Goal: Information Seeking & Learning: Compare options

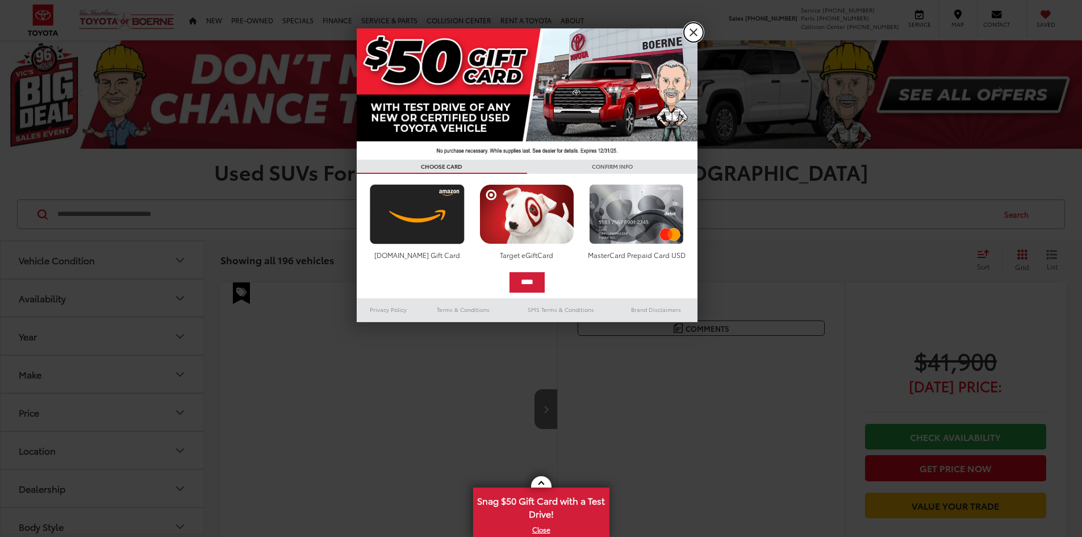
click at [690, 33] on link "X" at bounding box center [693, 32] width 19 height 19
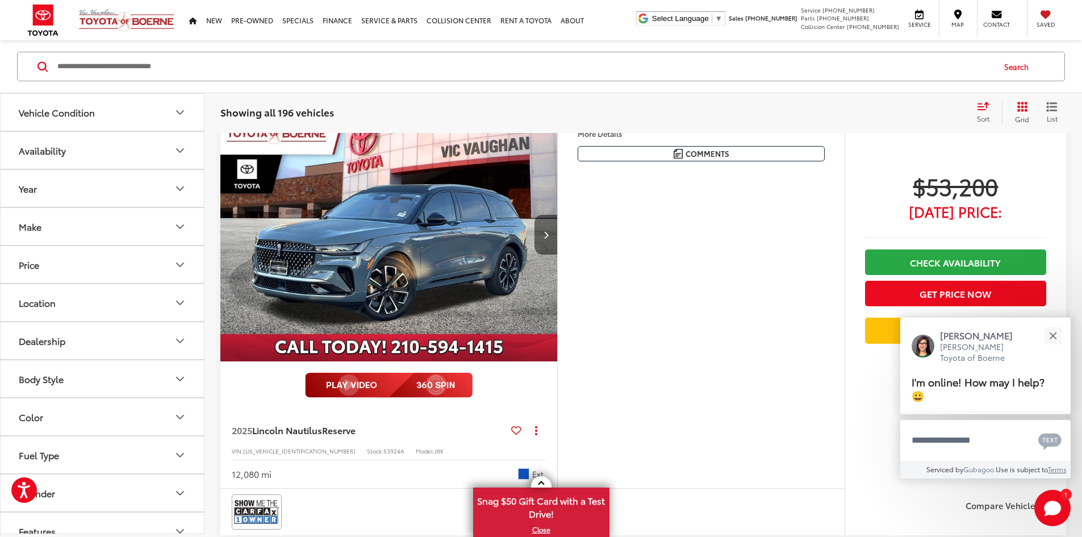
scroll to position [570, 0]
click at [557, 254] on button "Next image" at bounding box center [546, 234] width 23 height 40
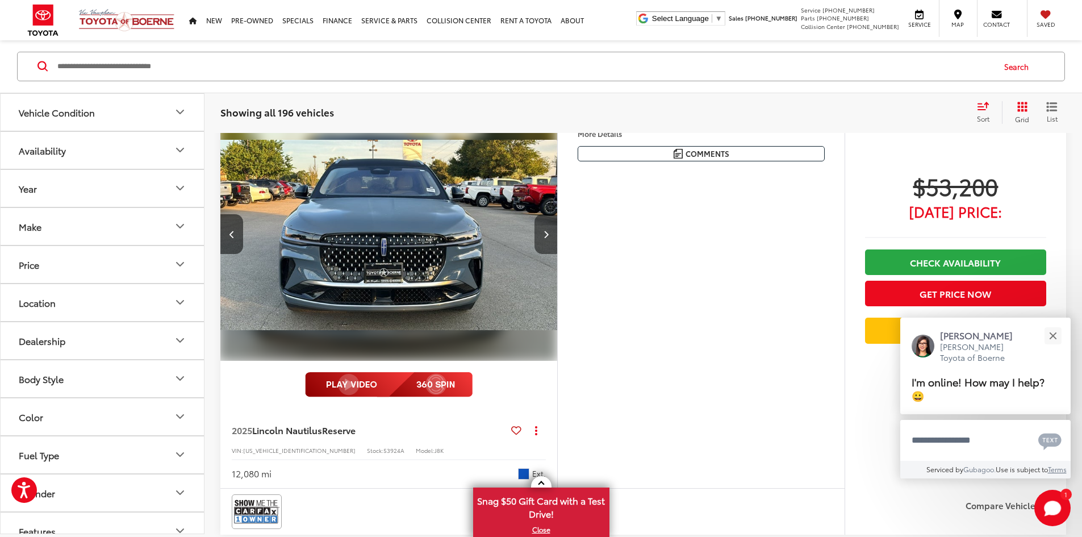
click at [557, 254] on button "Next image" at bounding box center [546, 234] width 23 height 40
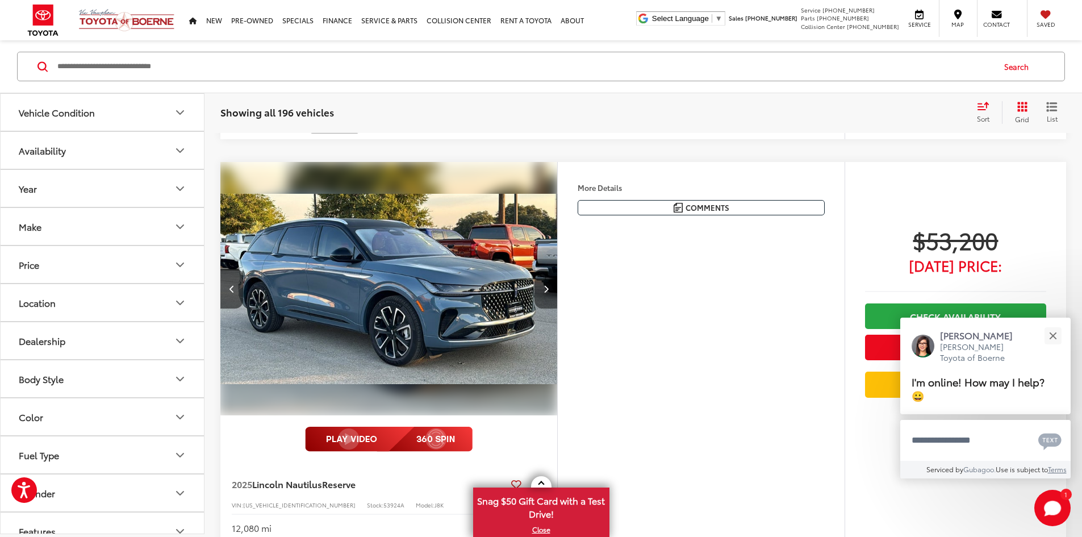
scroll to position [624, 0]
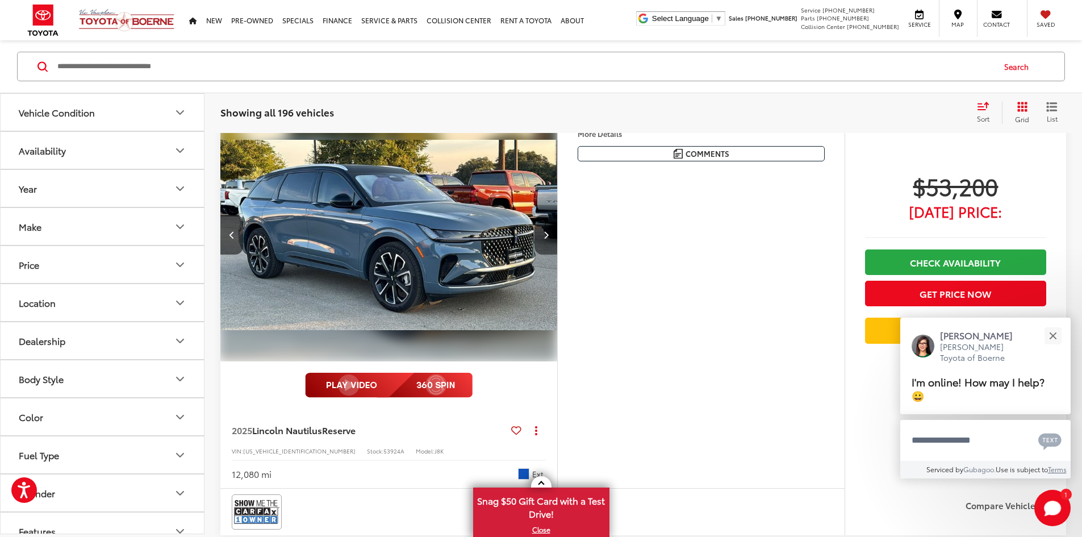
click at [557, 255] on button "Next image" at bounding box center [546, 235] width 23 height 40
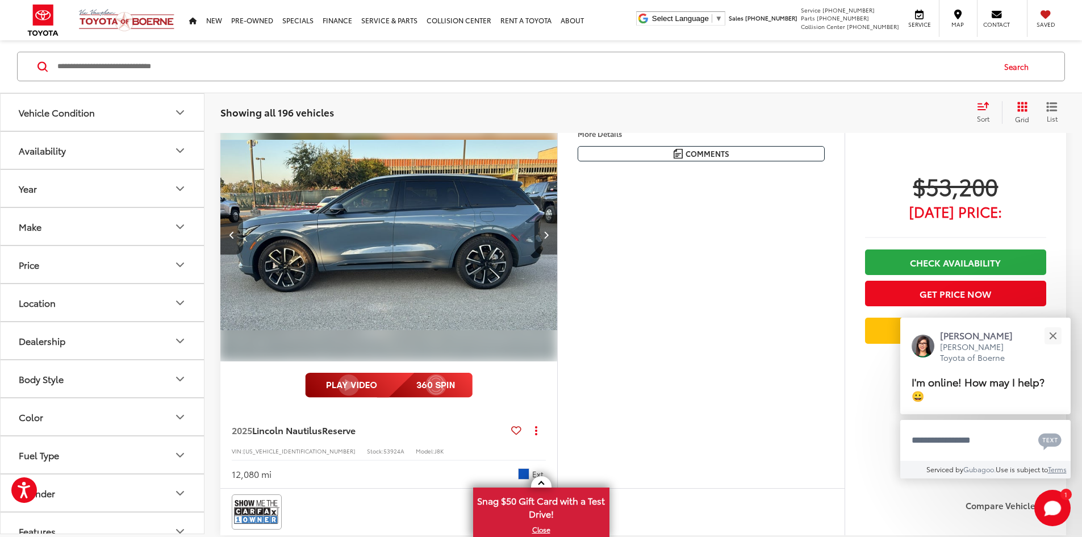
click at [557, 255] on button "Next image" at bounding box center [546, 235] width 23 height 40
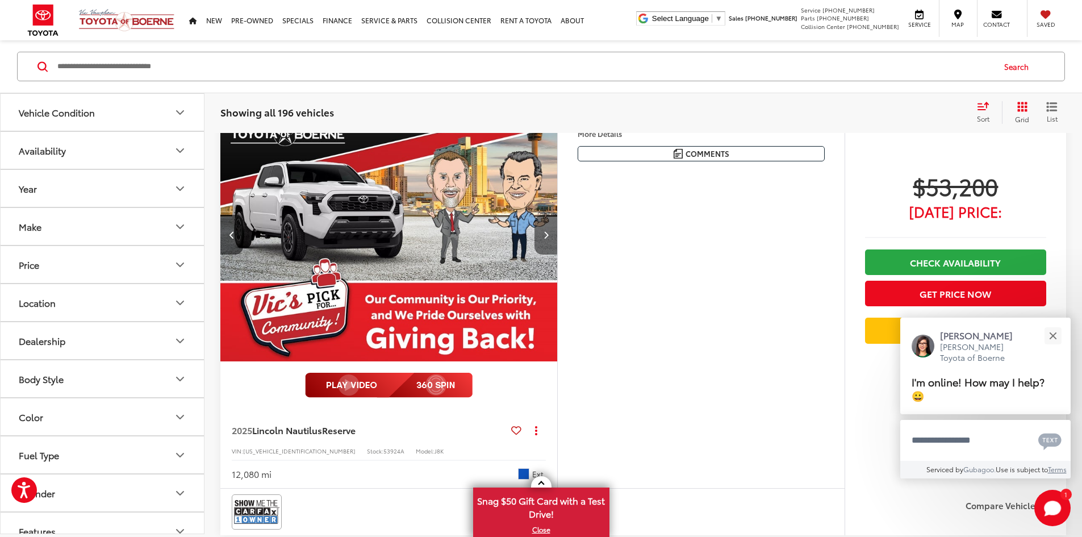
click at [557, 255] on button "Next image" at bounding box center [546, 235] width 23 height 40
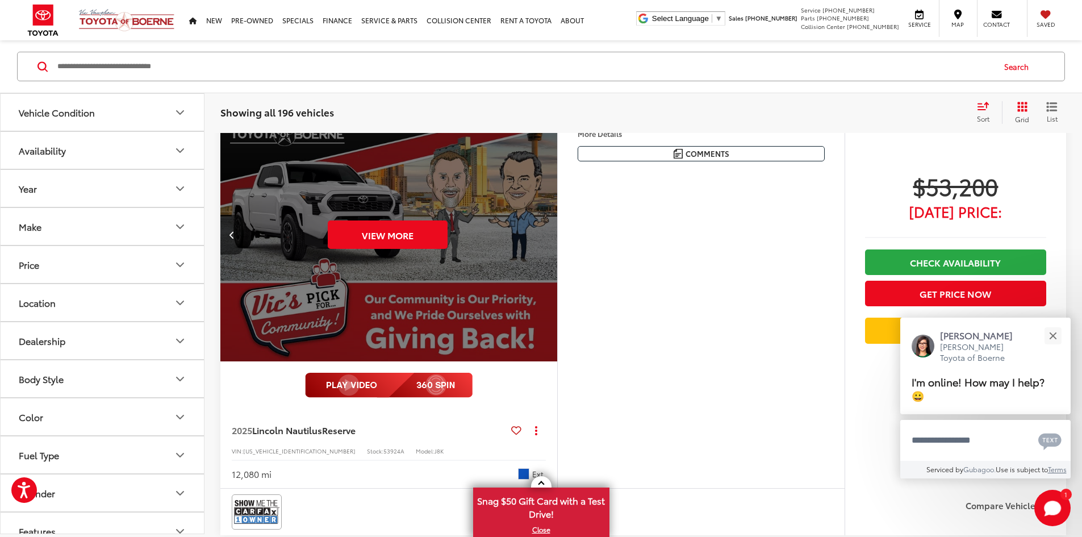
click at [557, 337] on div "View More" at bounding box center [387, 235] width 339 height 254
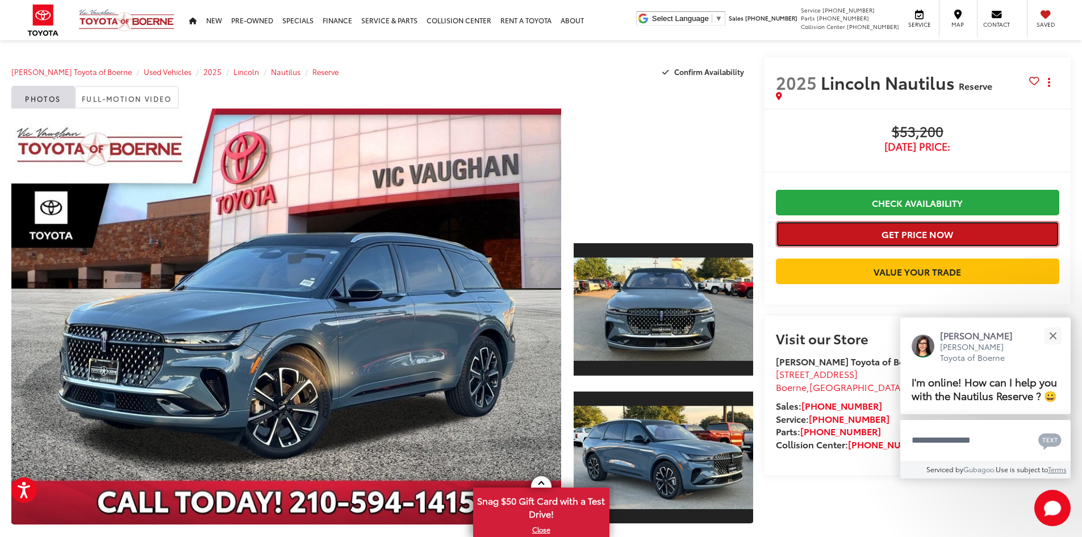
click at [882, 232] on button "Get Price Now" at bounding box center [918, 234] width 284 height 26
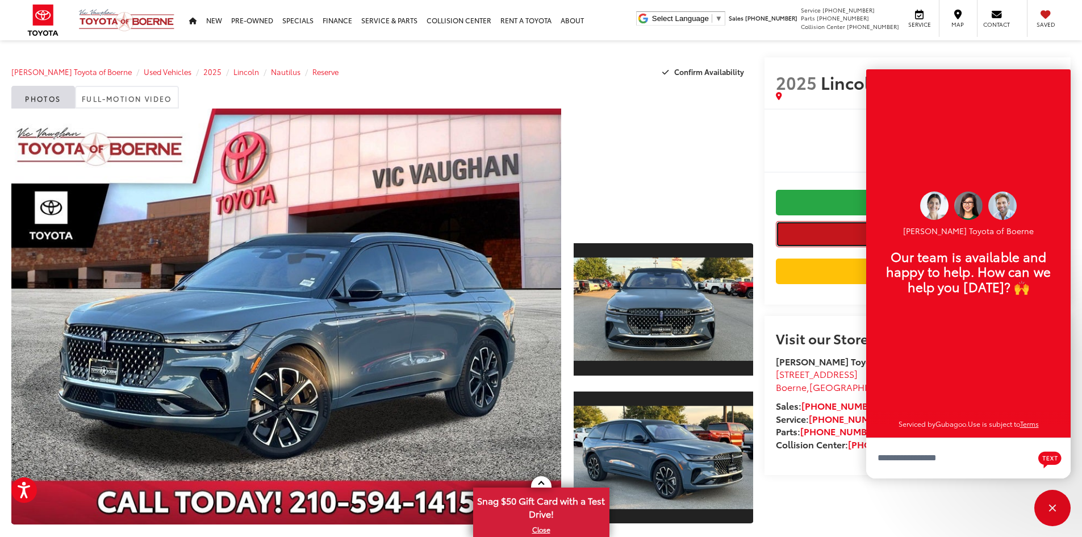
scroll to position [14, 0]
click at [801, 159] on div "$53,200 [DATE] Price: Check Availability Get Price Now Value Your Trade" at bounding box center [918, 207] width 284 height 166
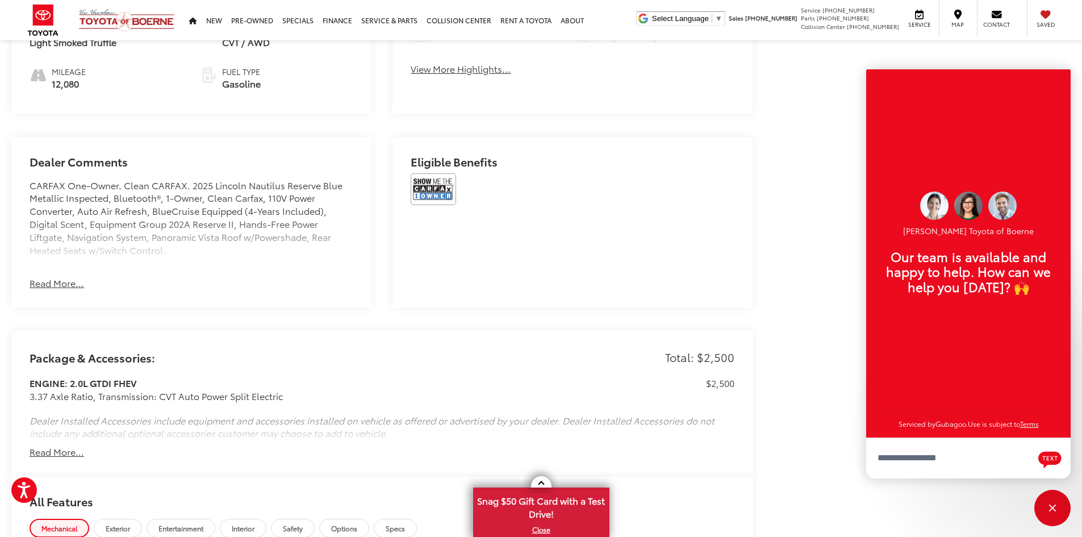
scroll to position [570, 0]
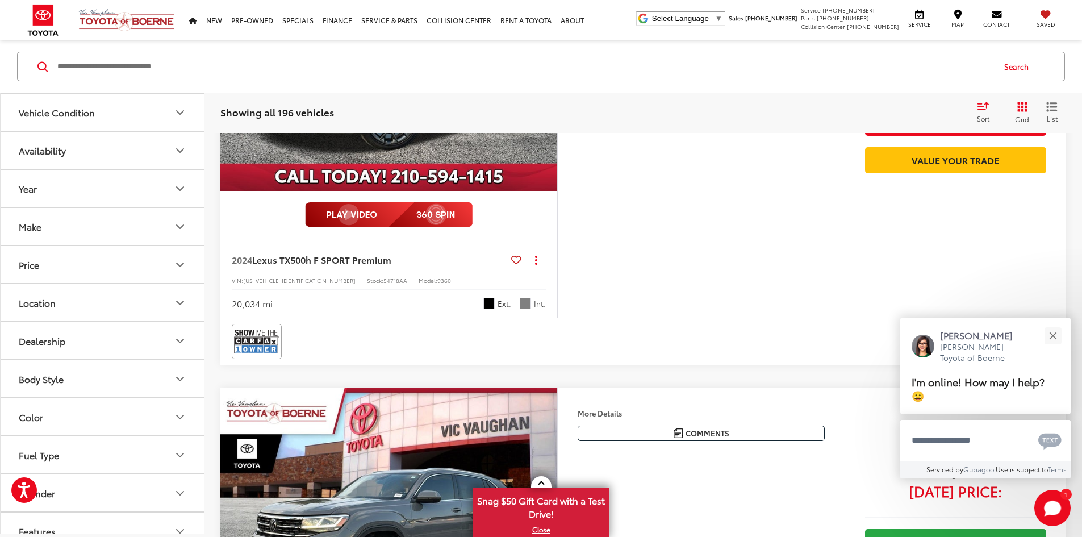
click at [0, 0] on button "More..." at bounding box center [0, 0] width 0 height 0
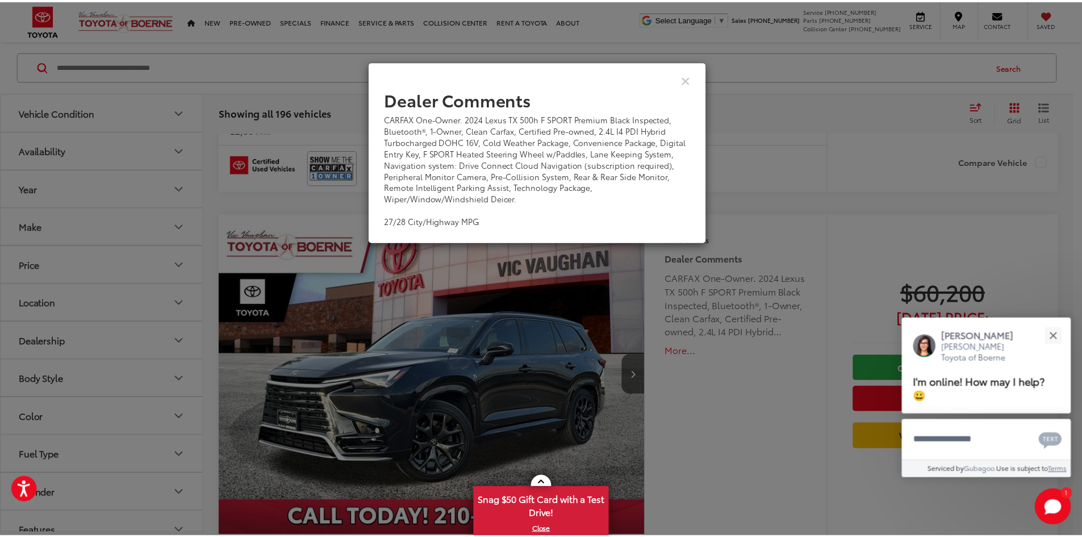
scroll to position [2019, 0]
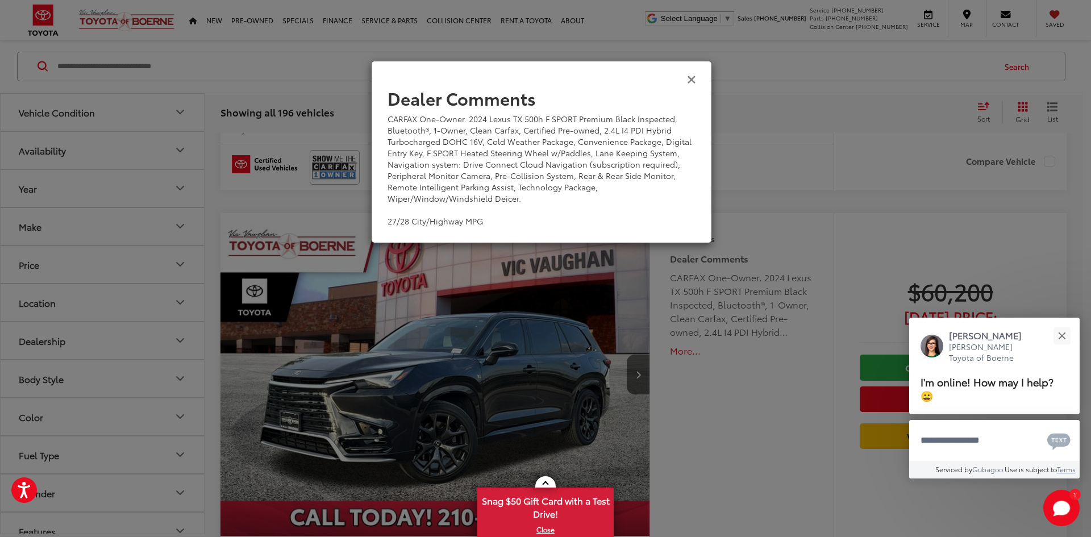
click at [689, 84] on icon "Close" at bounding box center [691, 79] width 9 height 12
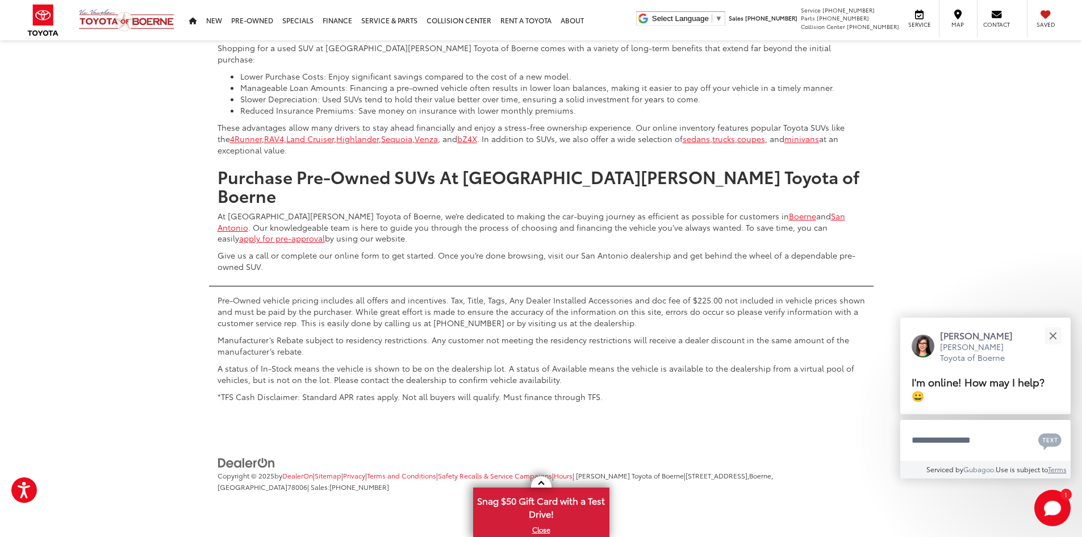
scroll to position [6112, 0]
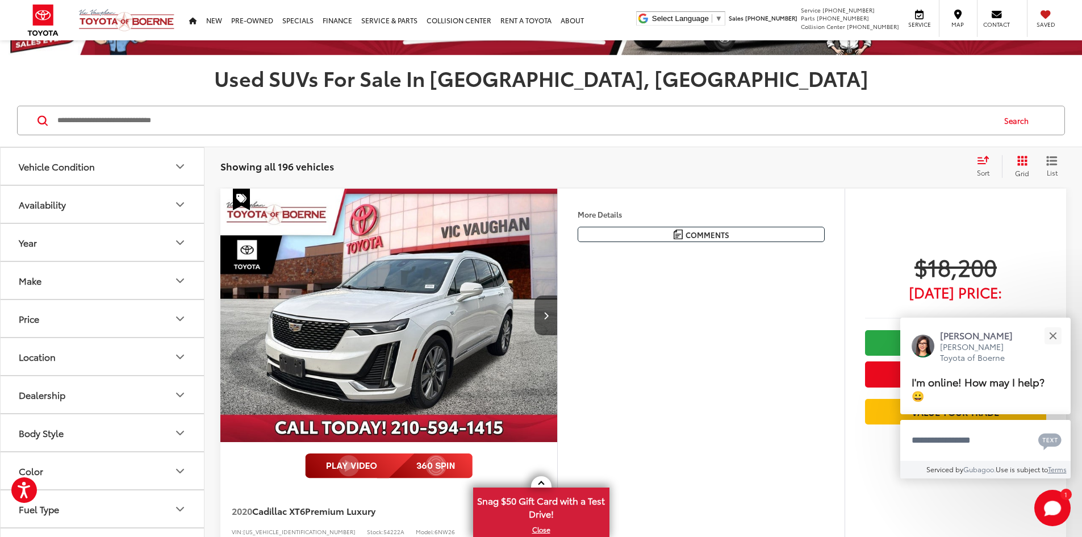
click at [0, 0] on button "More..." at bounding box center [0, 0] width 0 height 0
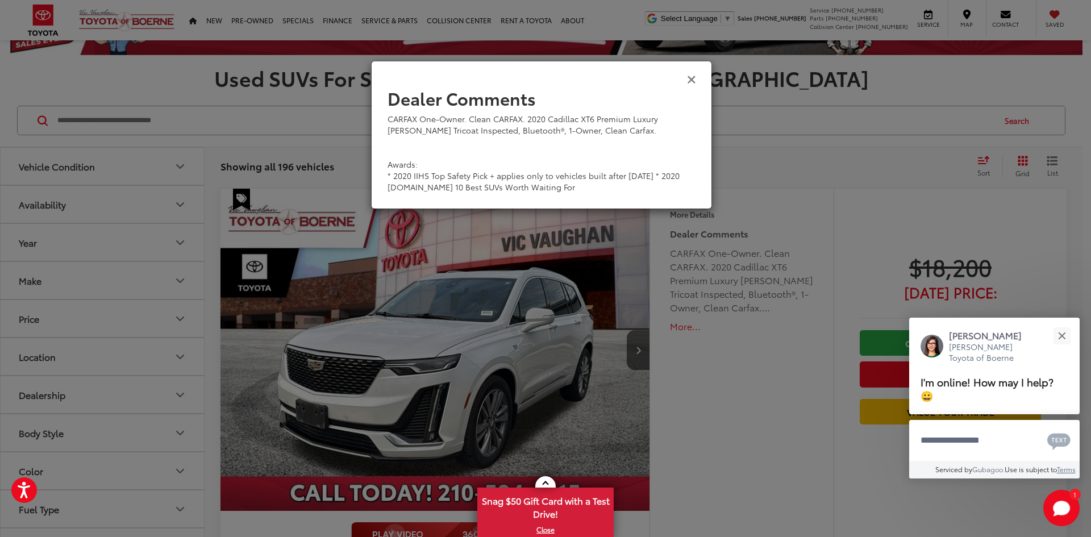
click at [692, 80] on icon "Close" at bounding box center [691, 79] width 9 height 12
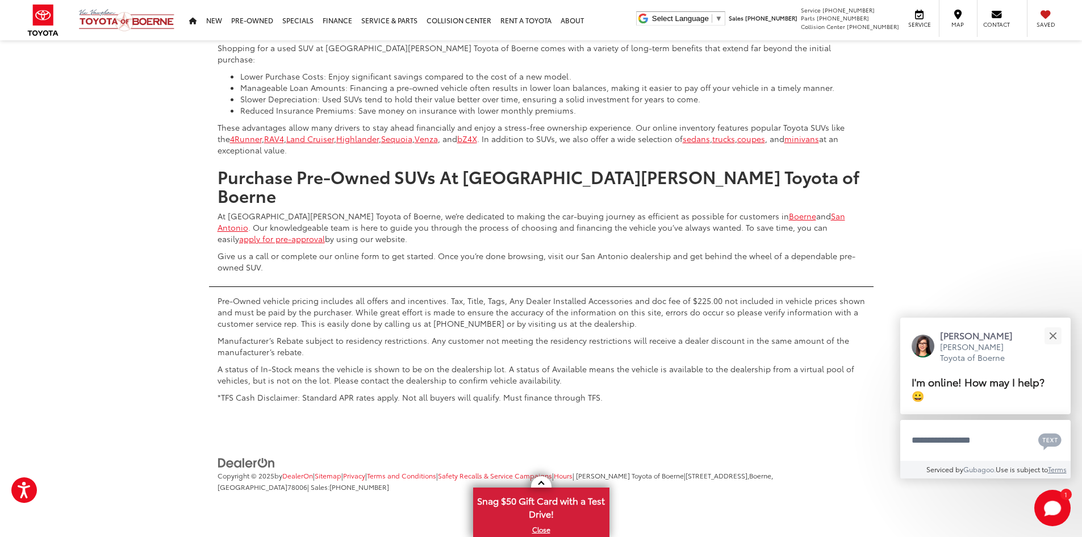
scroll to position [6408, 0]
